Goal: Communication & Community: Answer question/provide support

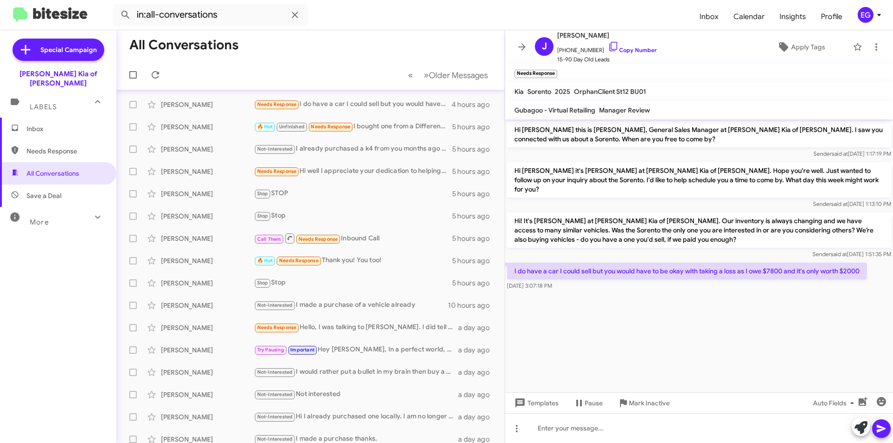
scroll to position [4, 0]
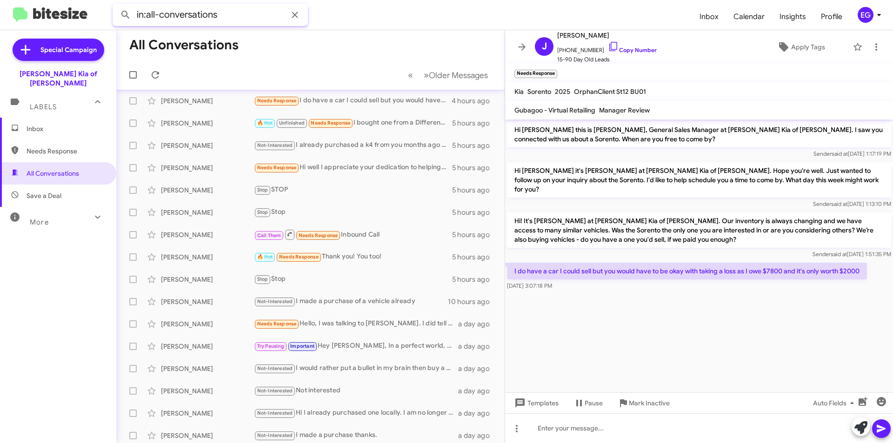
click at [247, 17] on input "in:all-conversations" at bounding box center [210, 15] width 195 height 22
click at [292, 16] on icon at bounding box center [294, 14] width 11 height 11
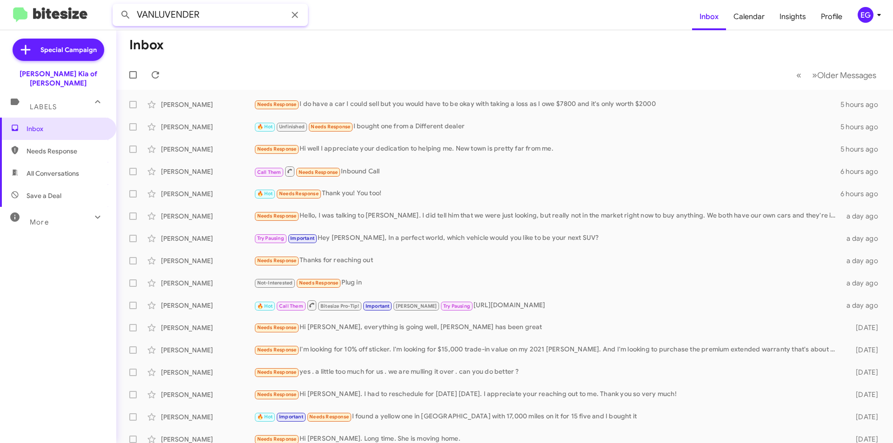
type input "VANLUVENDER"
click at [206, 93] on mat-action-list "[PERSON_NAME] Needs Response I do have a car I could sell but you would have to…" at bounding box center [504, 315] width 777 height 450
click at [206, 101] on div "[PERSON_NAME]" at bounding box center [207, 104] width 93 height 9
